Goal: Information Seeking & Learning: Learn about a topic

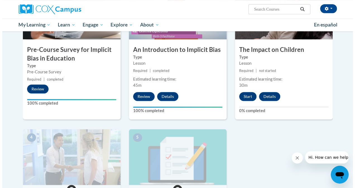
scroll to position [172, 0]
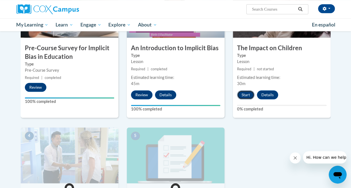
click at [246, 93] on button "Start" at bounding box center [245, 94] width 17 height 9
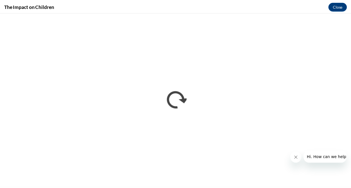
scroll to position [0, 0]
click at [296, 158] on icon "Close message from company" at bounding box center [298, 158] width 4 height 4
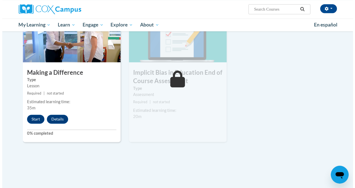
scroll to position [297, 0]
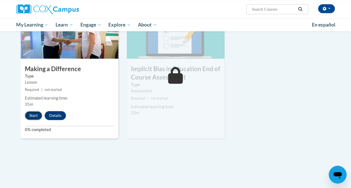
click at [37, 114] on button "Start" at bounding box center [33, 115] width 17 height 9
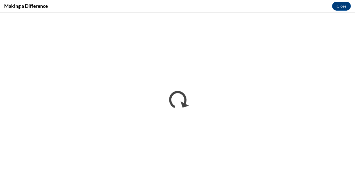
scroll to position [0, 0]
